Goal: Task Accomplishment & Management: Use online tool/utility

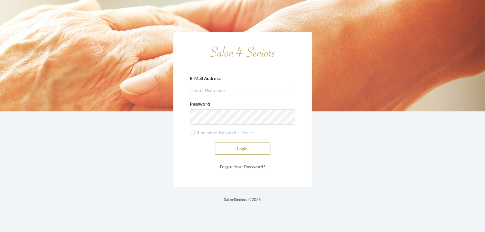
type input "[EMAIL_ADDRESS][DOMAIN_NAME]"
click at [253, 148] on button "Login" at bounding box center [243, 149] width 56 height 12
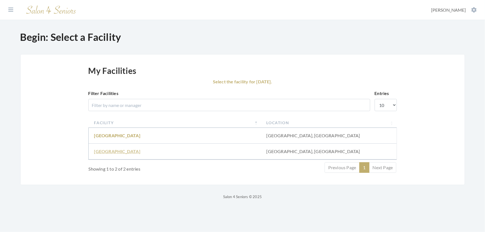
click at [107, 154] on link "[GEOGRAPHIC_DATA]" at bounding box center [117, 151] width 46 height 5
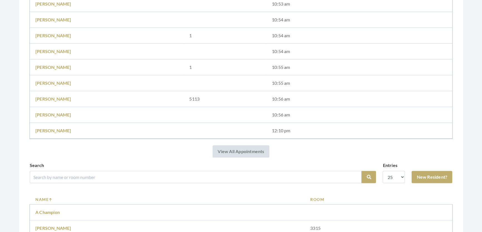
scroll to position [278, 0]
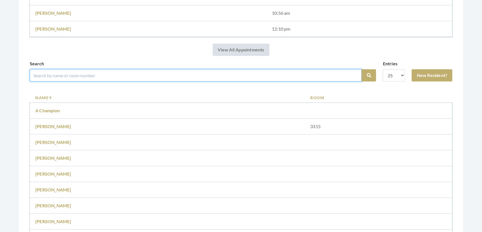
click at [92, 81] on input "search" at bounding box center [196, 75] width 332 height 12
type input "Shirley"
click at [361, 69] on button "Search" at bounding box center [368, 75] width 14 height 12
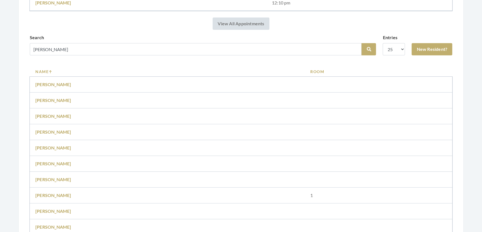
scroll to position [306, 0]
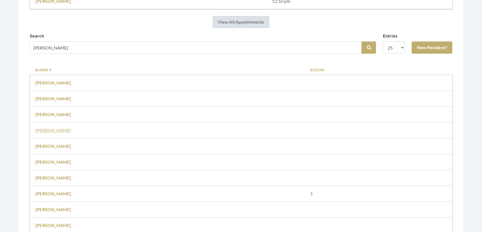
click at [47, 133] on link "Shirley Mitchell" at bounding box center [53, 130] width 36 height 5
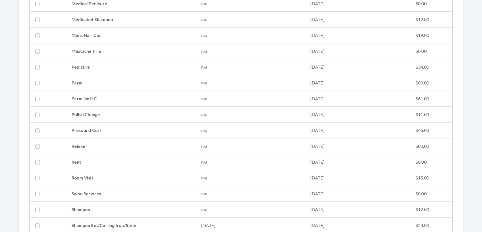
scroll to position [607, 0]
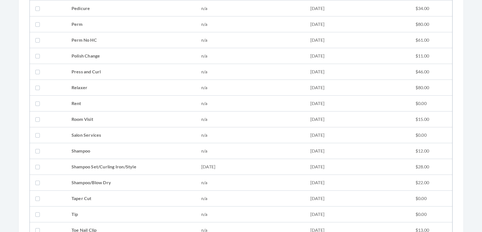
click at [118, 161] on td "Shampoo Set/Curling Iron/Style" at bounding box center [131, 167] width 130 height 16
checkbox input "true"
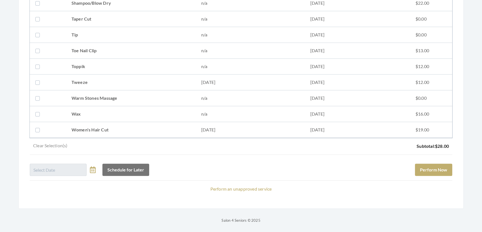
scroll to position [795, 0]
click at [434, 165] on button "Perform Now" at bounding box center [433, 170] width 37 height 12
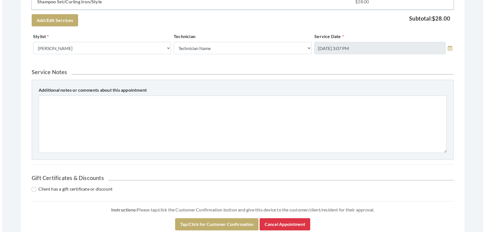
scroll to position [253, 0]
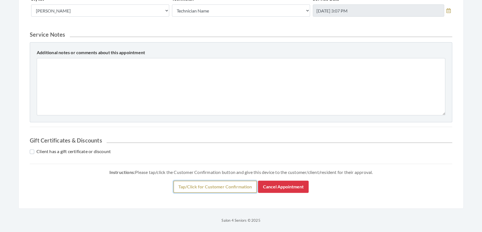
click at [245, 193] on button "Tap/Click for Customer Confirmation" at bounding box center [214, 187] width 83 height 12
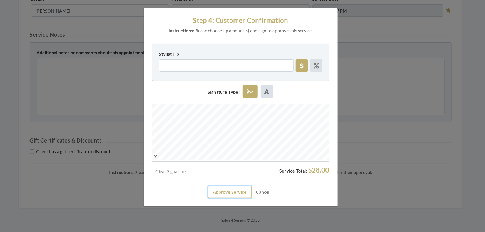
click at [228, 198] on button "Approve Service" at bounding box center [230, 192] width 44 height 12
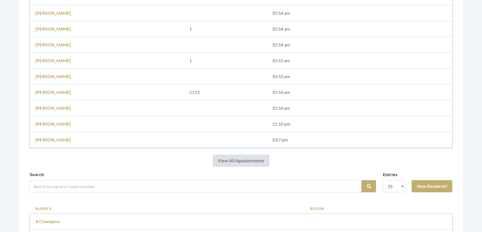
scroll to position [278, 0]
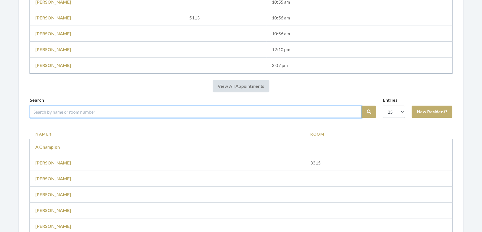
click at [204, 118] on input "search" at bounding box center [196, 112] width 332 height 12
type input "Martha Anthony"
click at [361, 106] on button "Search" at bounding box center [368, 112] width 14 height 12
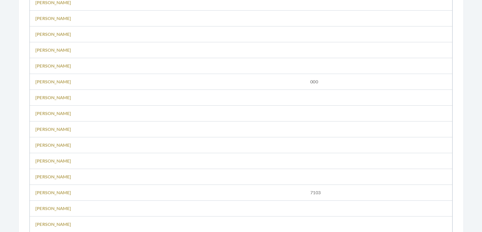
scroll to position [506, 0]
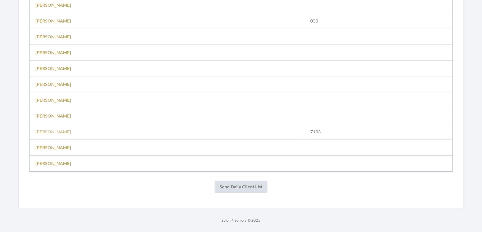
click at [55, 129] on link "Martha Anthony" at bounding box center [53, 131] width 36 height 5
click at [56, 130] on link "Martha Anthony" at bounding box center [53, 131] width 36 height 5
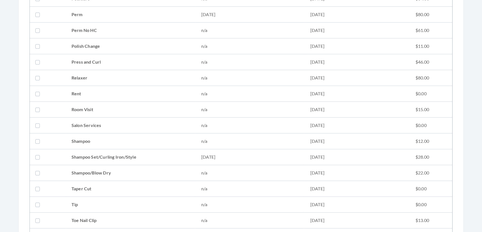
click at [75, 153] on td "Shampoo Set/Curling Iron/Style" at bounding box center [131, 157] width 130 height 16
checkbox input "true"
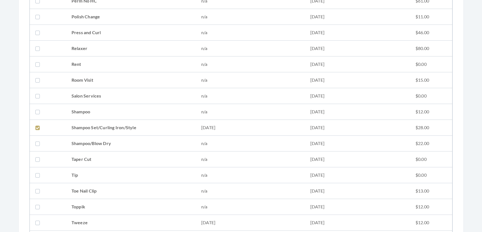
scroll to position [581, 0]
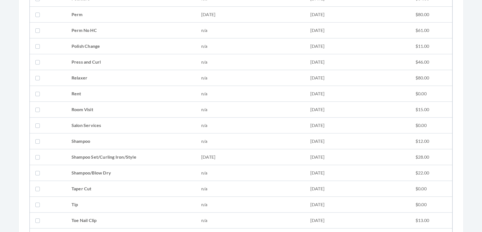
click at [80, 158] on td "Shampoo Set/Curling Iron/Style" at bounding box center [131, 157] width 130 height 16
checkbox input "true"
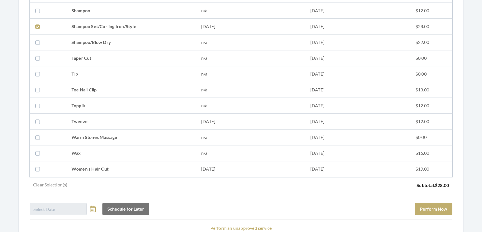
scroll to position [759, 0]
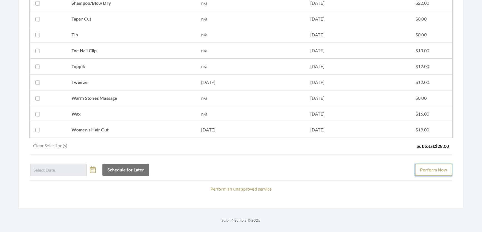
click at [428, 164] on button "Perform Now" at bounding box center [433, 170] width 37 height 12
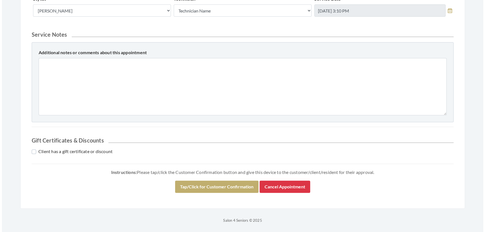
scroll to position [238, 0]
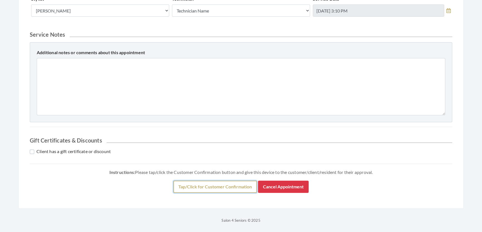
click at [240, 185] on button "Tap/Click for Customer Confirmation" at bounding box center [214, 187] width 83 height 12
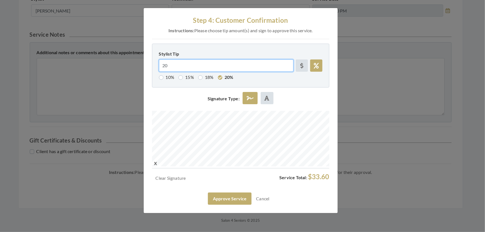
drag, startPoint x: 173, startPoint y: 74, endPoint x: 149, endPoint y: 77, distance: 25.0
click at [149, 77] on div "Step 4: Customer Confirmation Instructions: Please choose tip amount(s) and sig…" at bounding box center [241, 110] width 194 height 205
radio input "false"
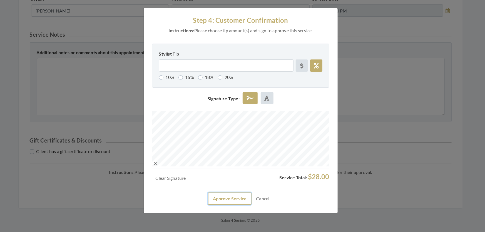
click at [208, 205] on button "Approve Service" at bounding box center [230, 199] width 44 height 12
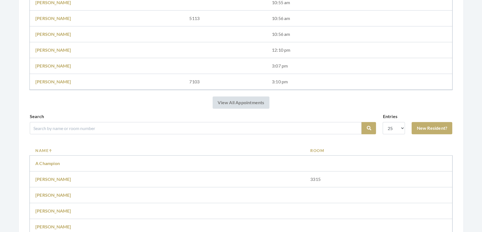
scroll to position [278, 0]
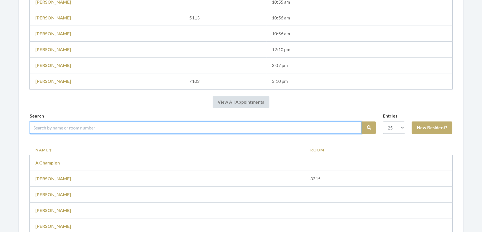
click at [132, 133] on input "search" at bounding box center [196, 128] width 332 height 12
type input "[PERSON_NAME]"
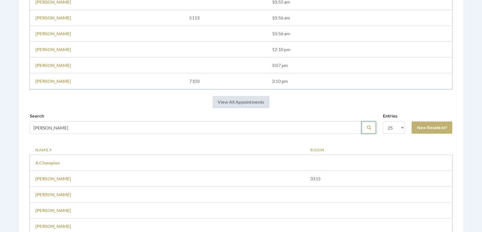
click at [366, 130] on icon "submit" at bounding box center [368, 127] width 4 height 4
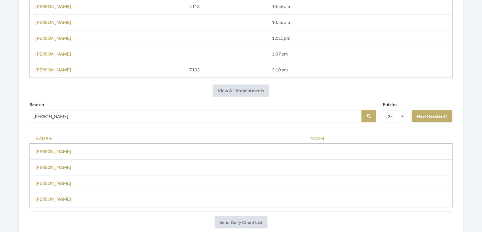
scroll to position [278, 0]
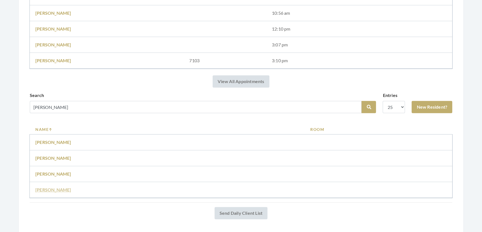
click at [57, 193] on link "[PERSON_NAME]" at bounding box center [53, 189] width 36 height 5
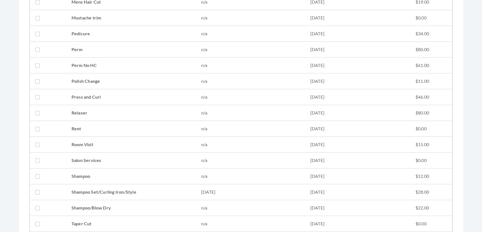
click at [96, 189] on td "Shampoo Set/Curling Iron/Style" at bounding box center [131, 192] width 130 height 16
checkbox input "true"
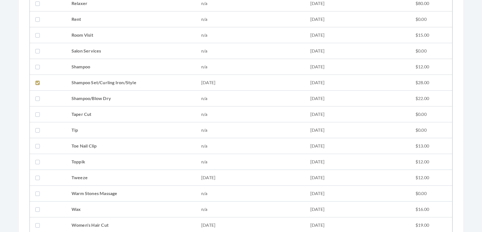
scroll to position [759, 0]
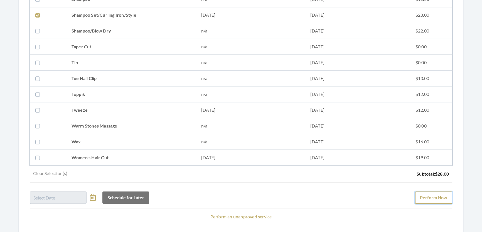
click at [431, 196] on button "Perform Now" at bounding box center [433, 198] width 37 height 12
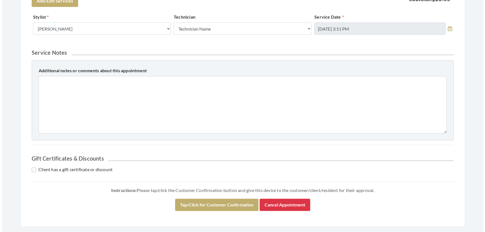
scroll to position [274, 0]
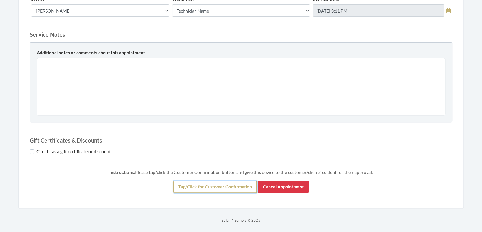
click at [193, 187] on button "Tap/Click for Customer Confirmation" at bounding box center [214, 187] width 83 height 12
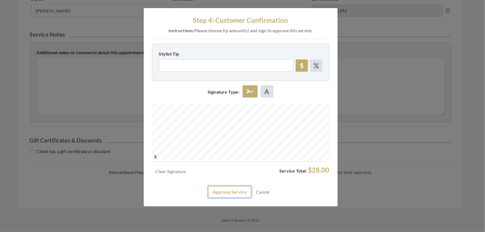
click at [228, 198] on button "Approve Service" at bounding box center [230, 192] width 44 height 12
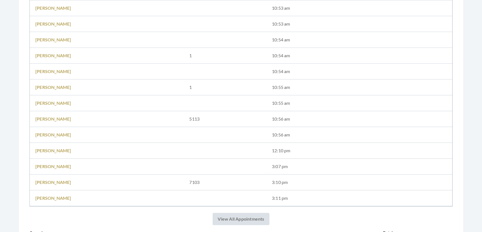
scroll to position [253, 0]
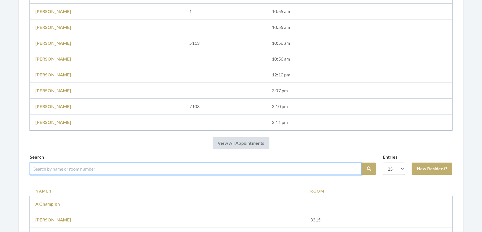
drag, startPoint x: 90, startPoint y: 181, endPoint x: 90, endPoint y: 176, distance: 5.6
click at [90, 175] on input "search" at bounding box center [196, 169] width 332 height 12
type input "dot"
click at [361, 163] on button "Search" at bounding box center [368, 169] width 14 height 12
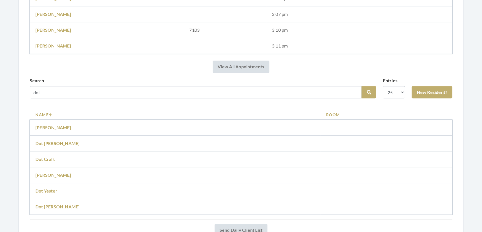
scroll to position [354, 0]
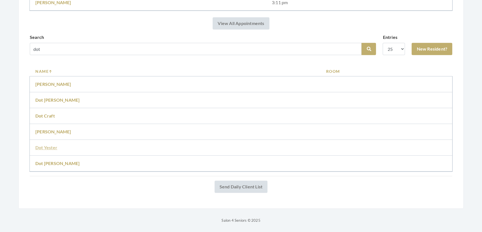
click at [50, 150] on link "Dot Yester" at bounding box center [46, 147] width 22 height 5
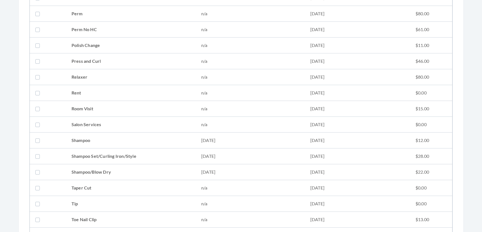
scroll to position [632, 0]
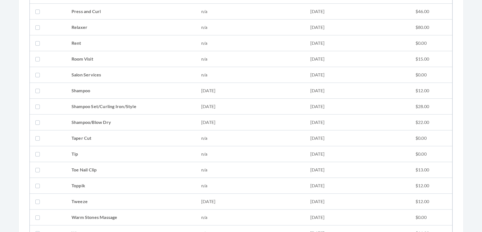
click at [87, 106] on td "Shampoo Set/Curling Iron/Style" at bounding box center [131, 107] width 130 height 16
checkbox input "true"
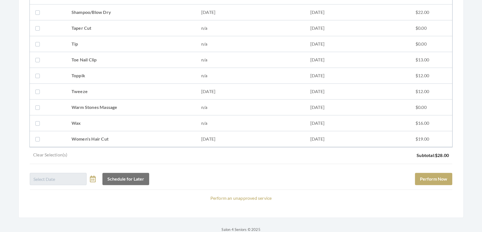
scroll to position [733, 0]
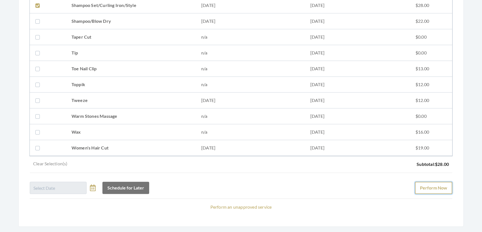
click at [429, 183] on button "Perform Now" at bounding box center [433, 188] width 37 height 12
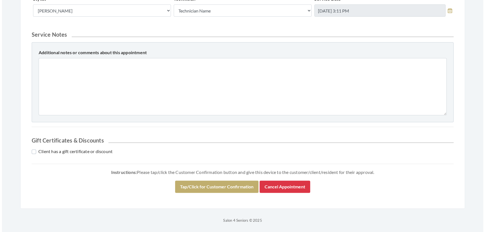
scroll to position [238, 0]
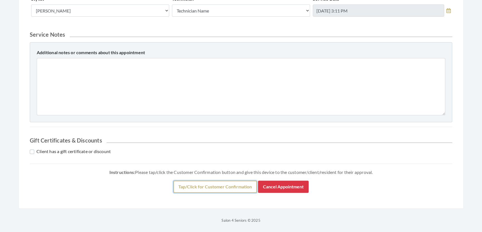
click at [183, 181] on button "Tap/Click for Customer Confirmation" at bounding box center [214, 187] width 83 height 12
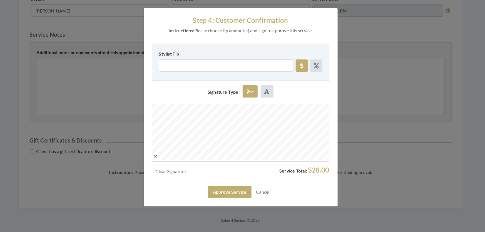
click at [300, 135] on div "Step 4: Customer Confirmation Instructions: Please choose tip amount(s) and sig…" at bounding box center [241, 107] width 194 height 199
drag, startPoint x: 226, startPoint y: 200, endPoint x: 228, endPoint y: 205, distance: 5.1
click at [228, 198] on div "Clear Signature Service Total: $28.00 Approve Service Cancel" at bounding box center [240, 182] width 177 height 32
drag, startPoint x: 228, startPoint y: 205, endPoint x: 221, endPoint y: 203, distance: 7.8
click at [228, 198] on button "Approve Service" at bounding box center [230, 192] width 44 height 12
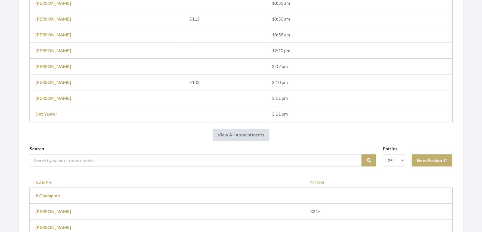
scroll to position [354, 0]
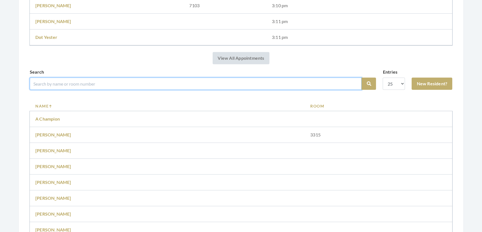
click at [176, 89] on input "search" at bounding box center [196, 84] width 332 height 12
drag, startPoint x: 108, startPoint y: 92, endPoint x: 110, endPoint y: 90, distance: 3.2
click at [108, 90] on input "search" at bounding box center [196, 84] width 332 height 12
type input "[PERSON_NAME]"
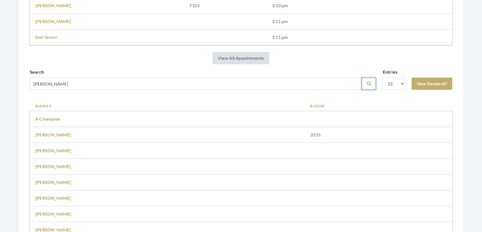
click at [361, 90] on button "Search" at bounding box center [368, 84] width 14 height 12
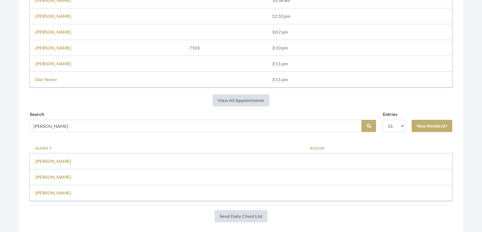
scroll to position [334, 0]
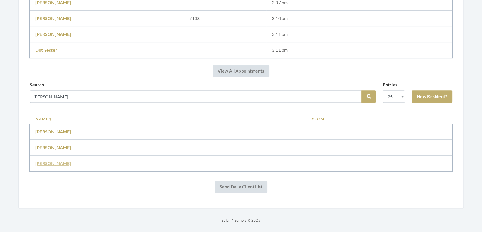
click at [71, 161] on link "[PERSON_NAME]" at bounding box center [53, 163] width 36 height 5
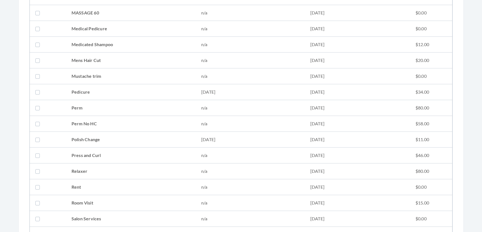
scroll to position [581, 0]
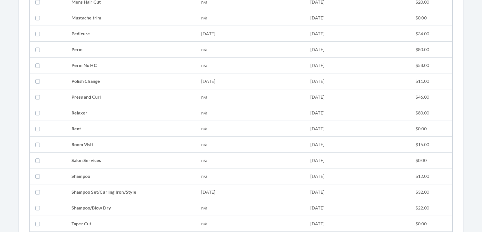
drag, startPoint x: 147, startPoint y: 189, endPoint x: 146, endPoint y: 184, distance: 5.3
click at [147, 189] on td "Shampoo Set/Curling Iron/Style" at bounding box center [131, 192] width 130 height 16
checkbox input "true"
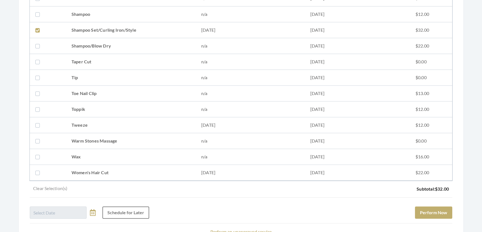
scroll to position [795, 0]
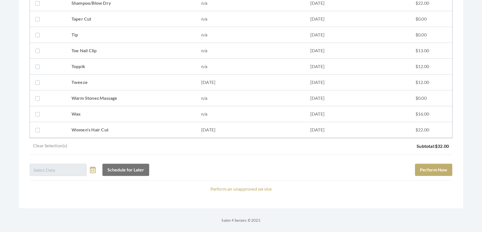
click at [277, 122] on td "02/04/2025" at bounding box center [250, 130] width 109 height 16
checkbox input "true"
click at [432, 159] on div "Schedule for Later Perform Now" at bounding box center [241, 167] width 422 height 17
click at [440, 164] on button "Perform Now" at bounding box center [433, 170] width 37 height 12
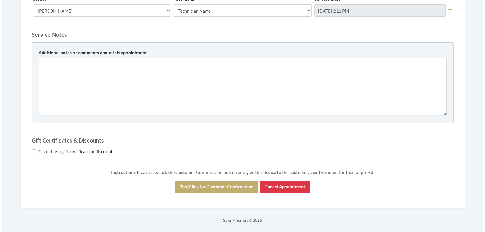
scroll to position [290, 0]
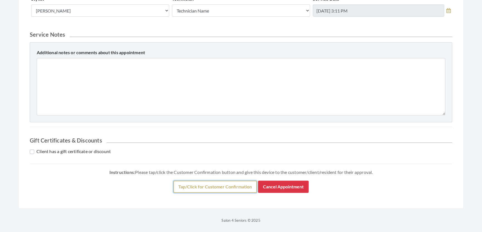
click at [210, 183] on button "Tap/Click for Customer Confirmation" at bounding box center [214, 187] width 83 height 12
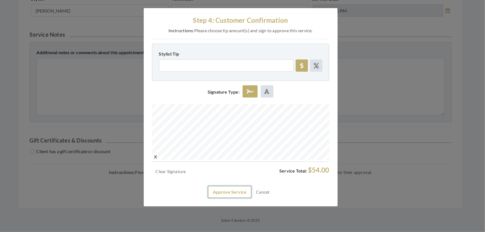
drag, startPoint x: 222, startPoint y: 209, endPoint x: 225, endPoint y: 212, distance: 4.5
click at [224, 198] on button "Approve Service" at bounding box center [230, 192] width 44 height 12
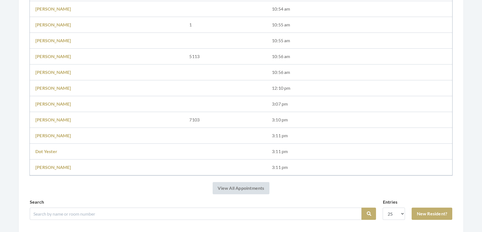
scroll to position [278, 0]
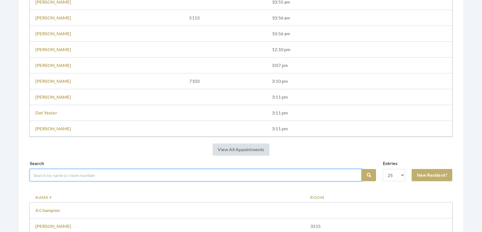
click at [192, 178] on input "search" at bounding box center [196, 175] width 332 height 12
type input "[PERSON_NAME]"
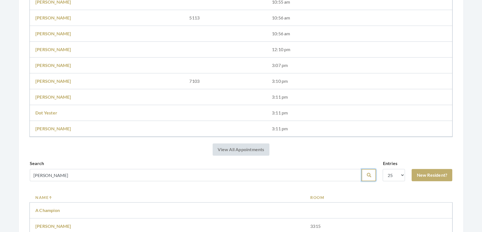
click at [361, 181] on button "Search" at bounding box center [368, 175] width 14 height 12
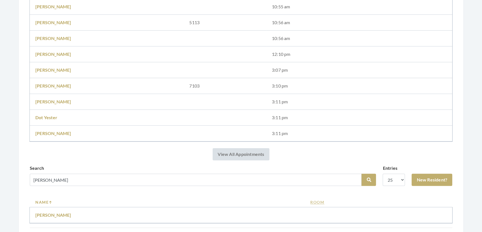
scroll to position [318, 0]
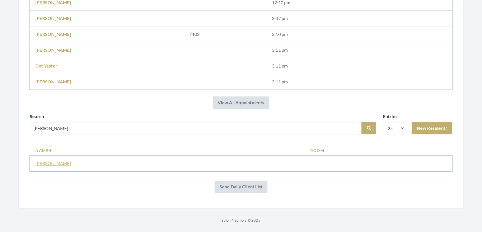
click at [41, 161] on link "[PERSON_NAME]" at bounding box center [53, 163] width 36 height 5
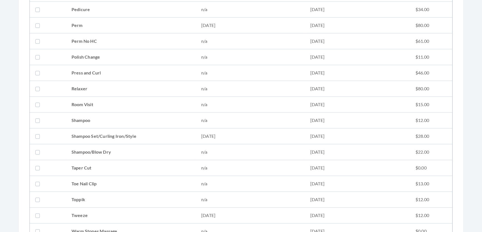
scroll to position [607, 0]
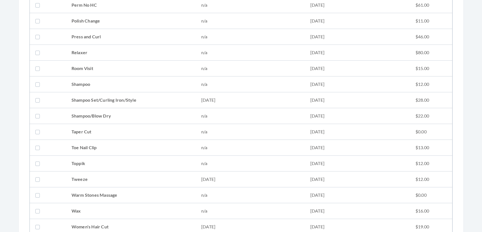
click at [266, 100] on td "[DATE]" at bounding box center [250, 100] width 109 height 16
checkbox input "true"
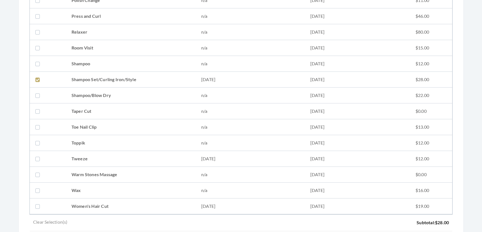
scroll to position [711, 0]
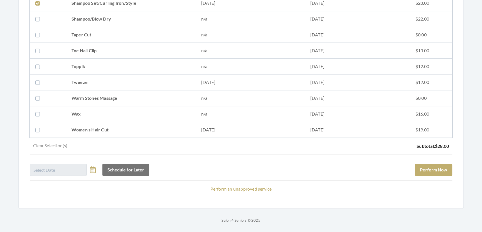
click at [195, 123] on td "Women's Hair Cut" at bounding box center [131, 130] width 130 height 16
checkbox input "true"
click at [429, 164] on button "Perform Now" at bounding box center [433, 170] width 37 height 12
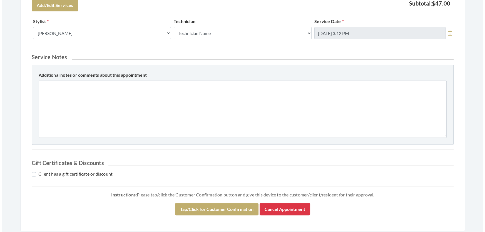
scroll to position [228, 0]
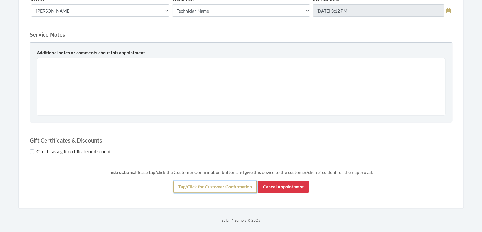
click at [198, 193] on button "Tap/Click for Customer Confirmation" at bounding box center [214, 187] width 83 height 12
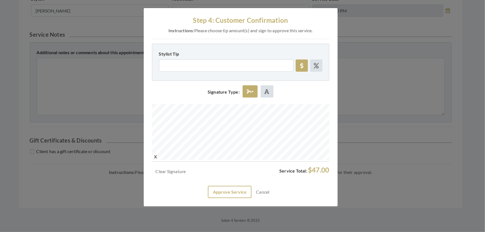
drag, startPoint x: 223, startPoint y: 200, endPoint x: 231, endPoint y: 207, distance: 10.4
click at [224, 198] on div "Clear Signature Service Total: $47.00 Approve Service Cancel" at bounding box center [240, 182] width 177 height 32
click at [231, 198] on button "Approve Service" at bounding box center [230, 192] width 44 height 12
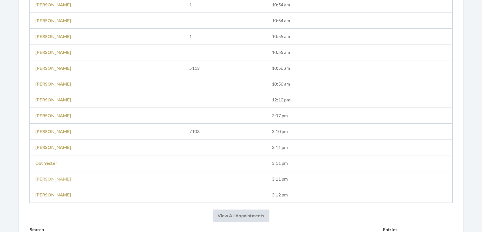
scroll to position [228, 0]
click at [62, 178] on link "[PERSON_NAME]" at bounding box center [53, 178] width 36 height 5
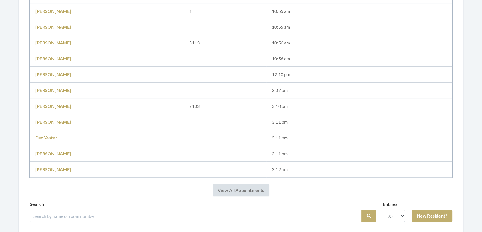
scroll to position [304, 0]
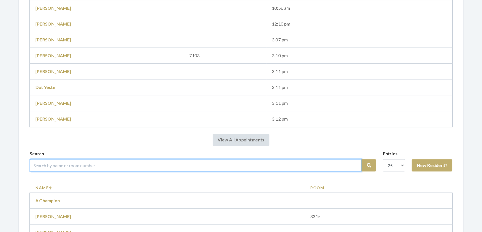
click at [86, 172] on input "search" at bounding box center [196, 165] width 332 height 12
type input "mina"
click at [361, 159] on button "Search" at bounding box center [368, 165] width 14 height 12
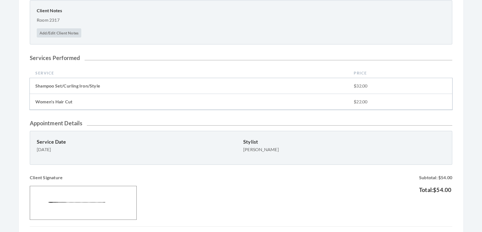
scroll to position [183, 0]
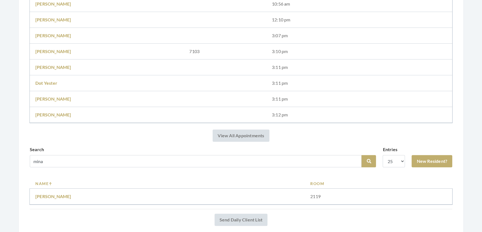
scroll to position [334, 0]
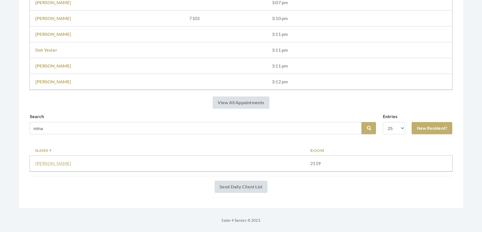
click at [48, 161] on link "Mina dickerson" at bounding box center [53, 163] width 36 height 5
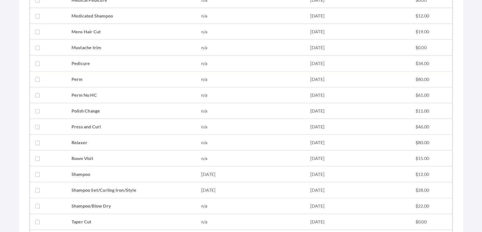
scroll to position [581, 0]
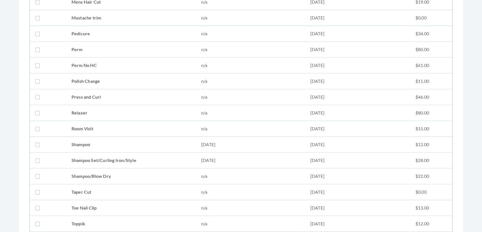
click at [65, 164] on td at bounding box center [48, 161] width 36 height 16
checkbox input "true"
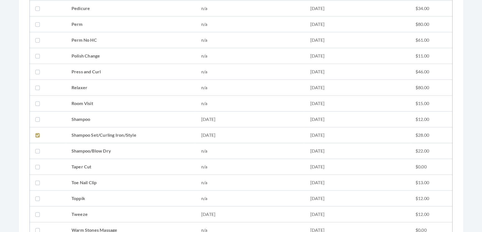
scroll to position [747, 0]
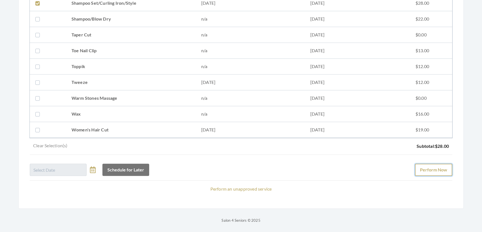
click at [425, 164] on button "Perform Now" at bounding box center [433, 170] width 37 height 12
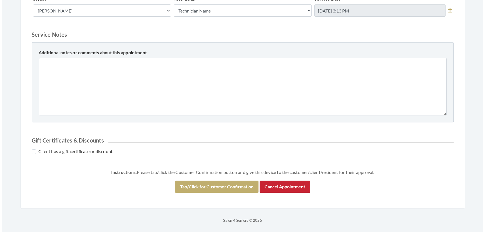
scroll to position [274, 0]
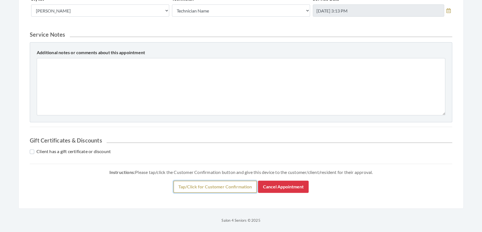
click at [241, 187] on button "Tap/Click for Customer Confirmation" at bounding box center [214, 187] width 83 height 12
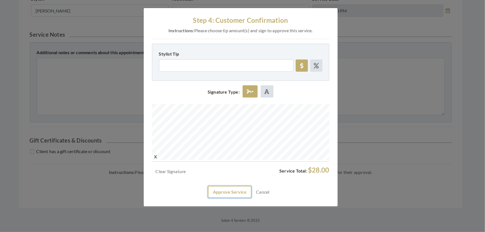
click at [231, 198] on button "Approve Service" at bounding box center [230, 192] width 44 height 12
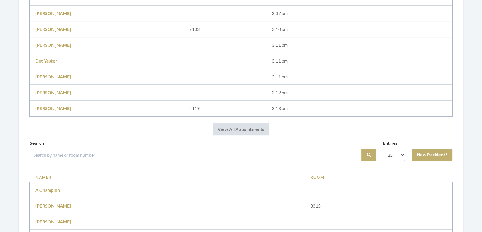
scroll to position [404, 0]
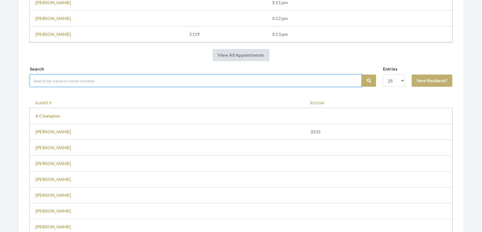
click at [273, 87] on input "search" at bounding box center [196, 81] width 332 height 12
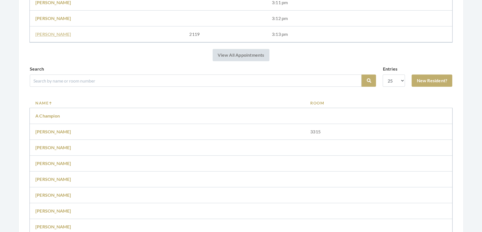
click at [54, 32] on link "[PERSON_NAME]" at bounding box center [53, 33] width 36 height 5
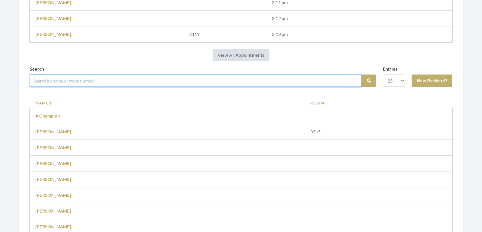
click at [61, 87] on input "search" at bounding box center [196, 81] width 332 height 12
type input "betty"
click at [361, 75] on button "Search" at bounding box center [368, 81] width 14 height 12
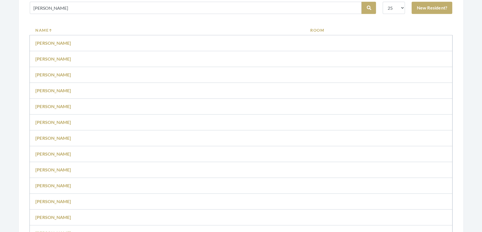
scroll to position [455, 0]
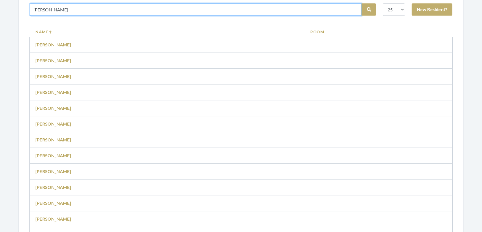
drag, startPoint x: 51, startPoint y: 17, endPoint x: 0, endPoint y: 25, distance: 51.9
click at [0, 25] on div "Facilities [PERSON_NAME] My Transactions Account Log Out Step 1: Select a Clien…" at bounding box center [241, 25] width 482 height 961
type input "Basewell"
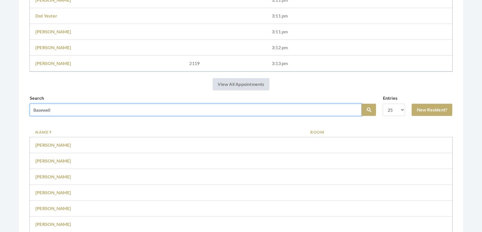
scroll to position [354, 0]
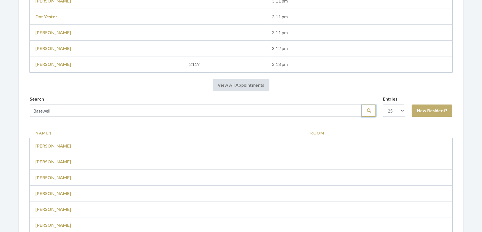
click at [361, 117] on button "Search" at bounding box center [368, 111] width 14 height 12
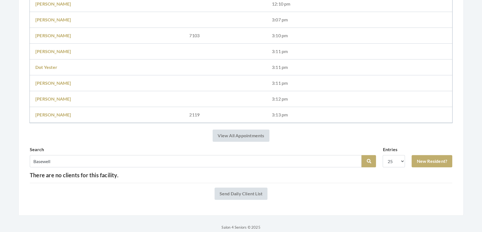
scroll to position [323, 0]
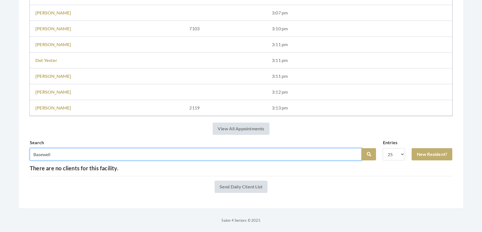
click at [72, 149] on input "Basewell" at bounding box center [196, 154] width 332 height 12
type input "Basewel"
click at [361, 148] on button "Search" at bounding box center [368, 154] width 14 height 12
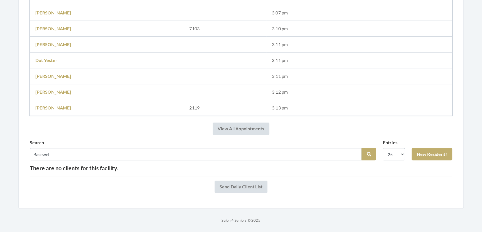
scroll to position [323, 0]
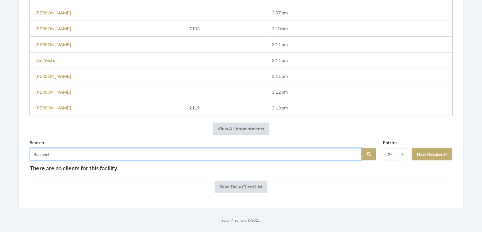
click at [60, 148] on input "Basewel" at bounding box center [196, 154] width 332 height 12
drag, startPoint x: 54, startPoint y: 152, endPoint x: 0, endPoint y: 153, distance: 54.0
type input "[PERSON_NAME]"
click at [361, 148] on button "Search" at bounding box center [368, 154] width 14 height 12
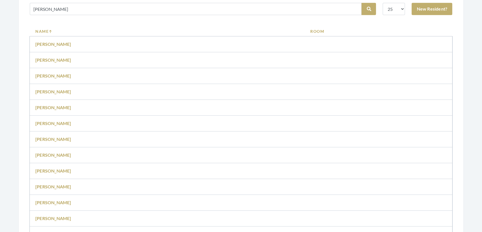
scroll to position [455, 0]
click at [51, 53] on td "[PERSON_NAME]" at bounding box center [167, 45] width 275 height 16
click at [51, 47] on link "Baswell Betty" at bounding box center [53, 44] width 36 height 5
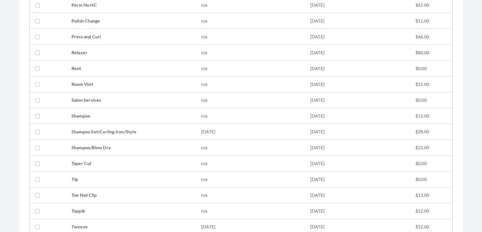
click at [110, 136] on td "Shampoo Set/Curling Iron/Style" at bounding box center [131, 132] width 130 height 16
checkbox input "true"
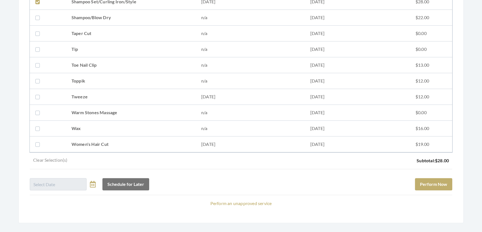
scroll to position [759, 0]
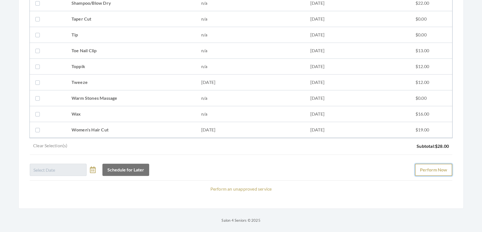
click at [415, 164] on button "Perform Now" at bounding box center [433, 170] width 37 height 12
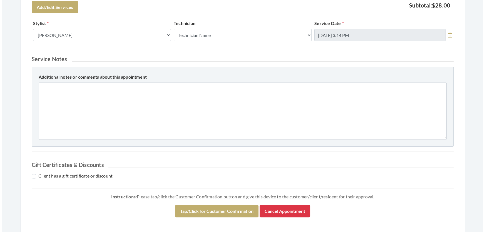
scroll to position [202, 0]
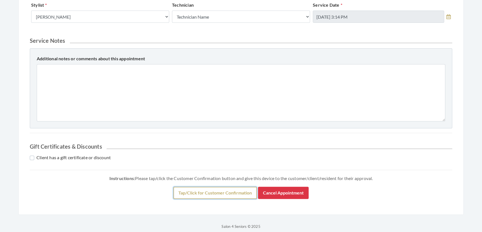
click at [203, 199] on button "Tap/Click for Customer Confirmation" at bounding box center [214, 193] width 83 height 12
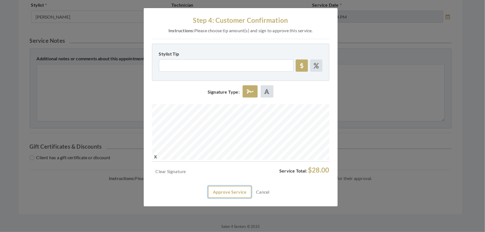
click at [216, 198] on button "Approve Service" at bounding box center [230, 192] width 44 height 12
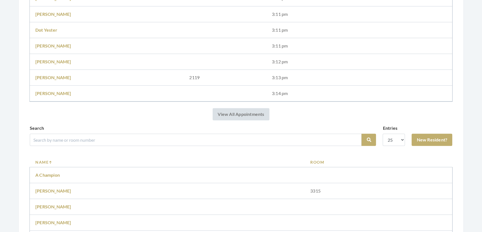
scroll to position [379, 0]
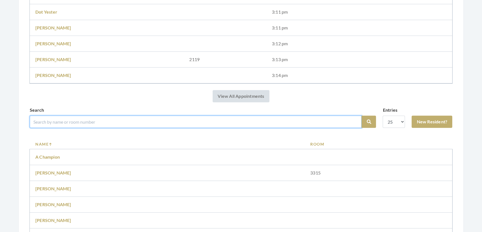
drag, startPoint x: 116, startPoint y: 126, endPoint x: 119, endPoint y: 132, distance: 6.6
click at [116, 126] on input "search" at bounding box center [196, 122] width 332 height 12
type input "[PERSON_NAME]"
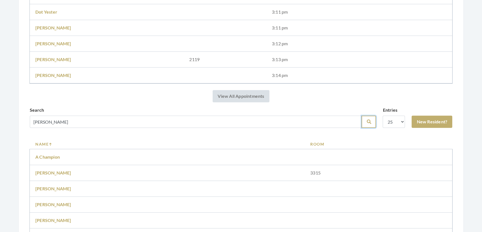
click at [366, 124] on icon "submit" at bounding box center [368, 122] width 4 height 4
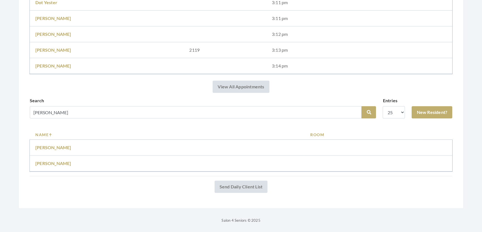
scroll to position [381, 0]
click at [48, 145] on link "[PERSON_NAME]" at bounding box center [53, 147] width 36 height 5
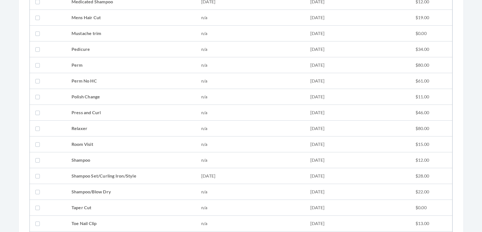
scroll to position [556, 0]
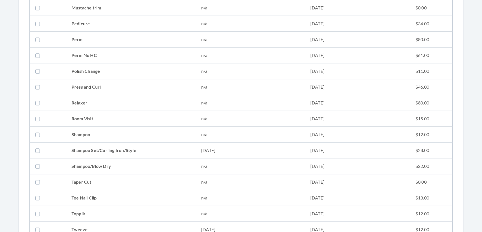
click at [127, 143] on td "Shampoo Set/Curling Iron/Style" at bounding box center [131, 151] width 130 height 16
checkbox input "true"
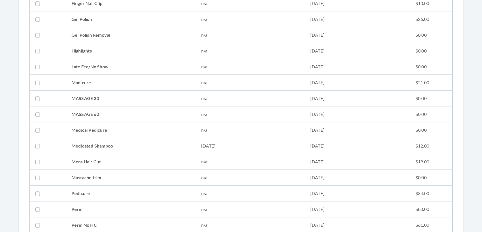
scroll to position [379, 0]
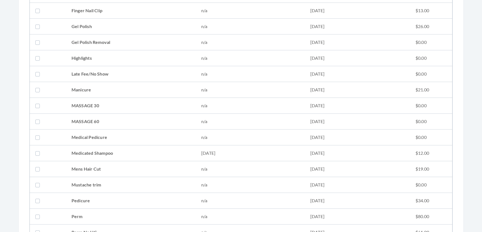
click at [92, 150] on td "Medicated Shampoo" at bounding box center [131, 153] width 130 height 16
checkbox input "true"
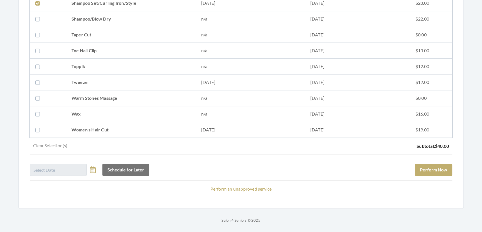
scroll to position [711, 0]
click at [416, 164] on button "Perform Now" at bounding box center [433, 170] width 37 height 12
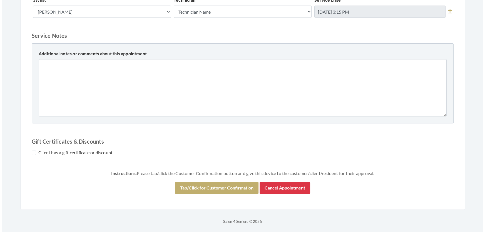
scroll to position [254, 0]
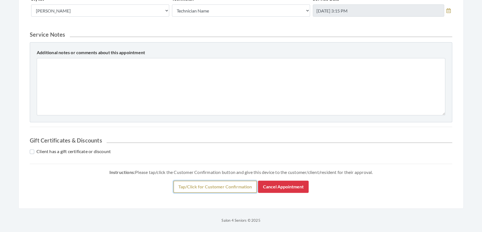
click at [208, 186] on button "Tap/Click for Customer Confirmation" at bounding box center [214, 187] width 83 height 12
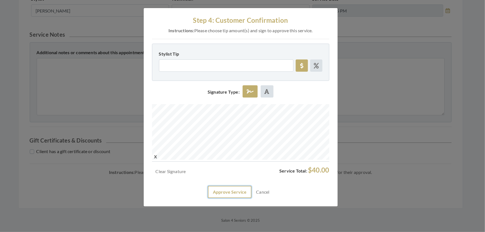
click at [223, 198] on button "Approve Service" at bounding box center [230, 192] width 44 height 12
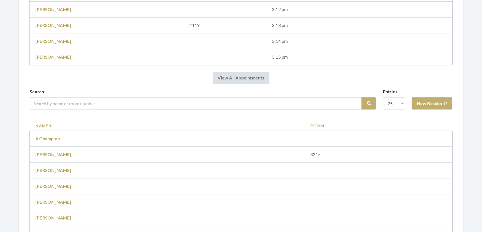
scroll to position [404, 0]
